Goal: Book appointment/travel/reservation

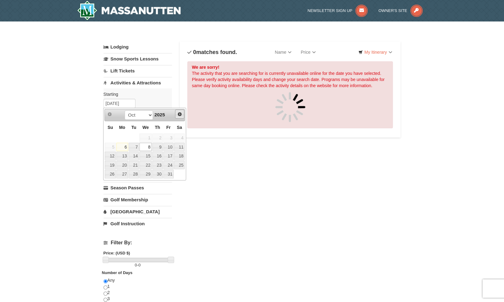
click at [177, 114] on link "Next" at bounding box center [179, 114] width 9 height 9
click at [179, 146] on link "8" at bounding box center [179, 147] width 10 height 9
type input "[DATE]"
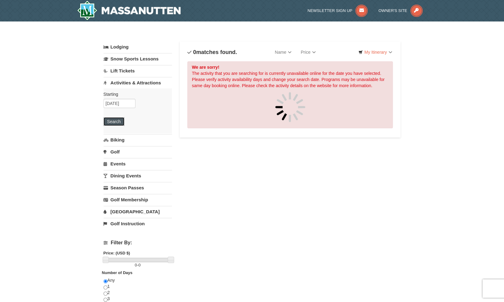
click at [112, 121] on button "Search" at bounding box center [114, 121] width 21 height 9
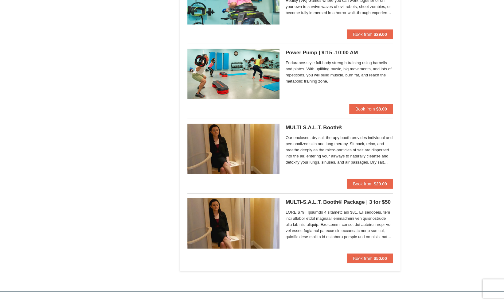
scroll to position [1139, 0]
